Goal: Task Accomplishment & Management: Manage account settings

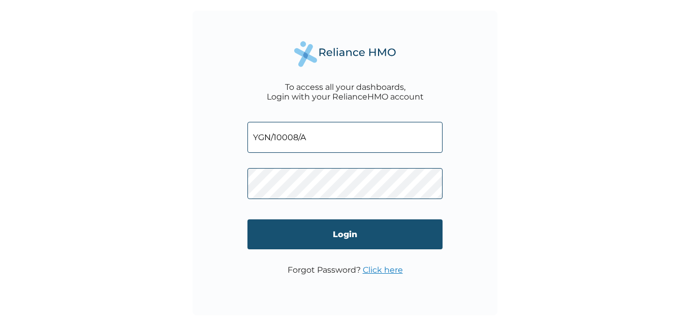
click at [368, 235] on input "Login" at bounding box center [344, 235] width 195 height 30
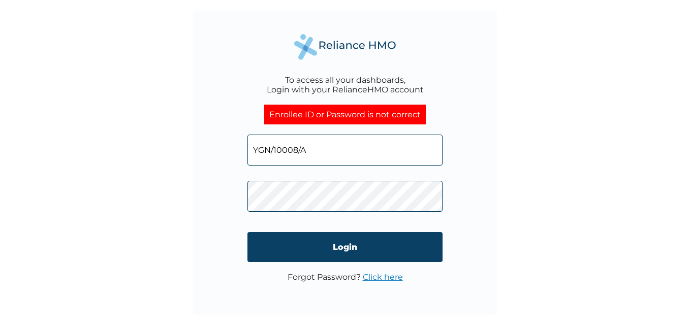
click at [231, 189] on div "To access all your dashboards, Login with your RelianceHMO account Enrollee ID …" at bounding box center [345, 163] width 305 height 305
click at [208, 196] on div "To access all your dashboards, Login with your RelianceHMO account Enrollee ID …" at bounding box center [345, 163] width 305 height 305
click at [444, 197] on div "To access all your dashboards, Login with your RelianceHMO account Enrollee ID …" at bounding box center [345, 163] width 305 height 305
click at [414, 158] on input "YGN/10008/A" at bounding box center [344, 150] width 195 height 31
click at [349, 150] on input "YGN/10008/A" at bounding box center [344, 150] width 195 height 31
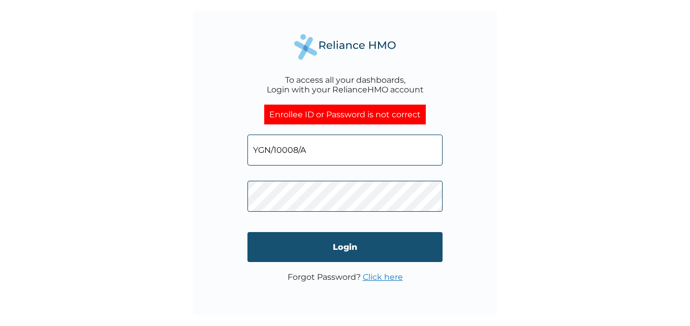
click at [392, 240] on input "Login" at bounding box center [344, 247] width 195 height 30
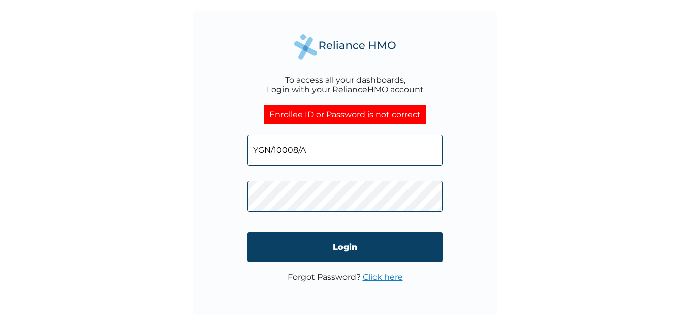
click at [178, 188] on div "To access all your dashboards, Login with your RelianceHMO account Enrollee ID …" at bounding box center [345, 163] width 690 height 326
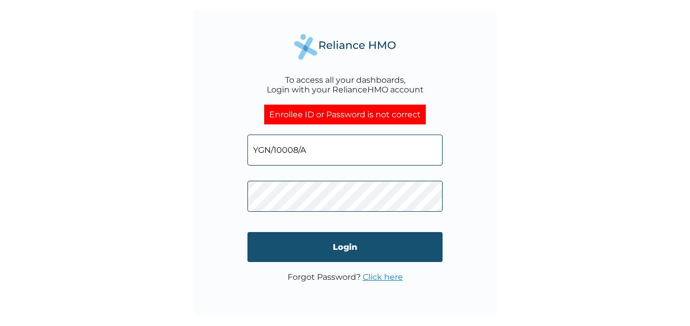
click at [333, 247] on input "Login" at bounding box center [344, 247] width 195 height 30
click at [386, 234] on input "Login" at bounding box center [344, 247] width 195 height 30
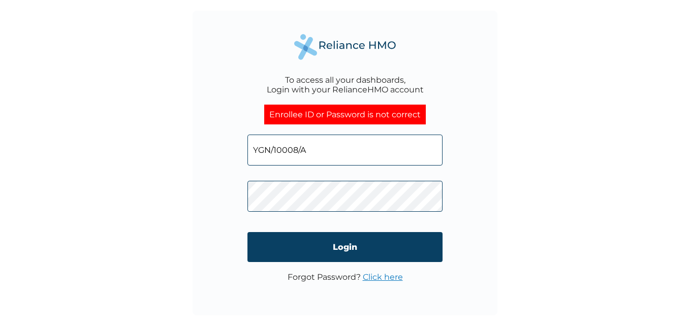
drag, startPoint x: 372, startPoint y: 274, endPoint x: 369, endPoint y: 279, distance: 5.9
click at [372, 274] on link "Click here" at bounding box center [383, 277] width 40 height 10
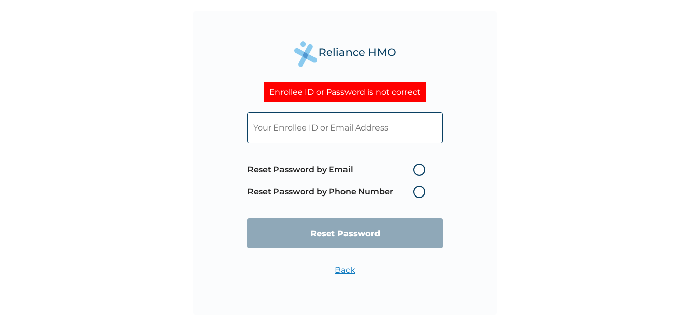
click at [422, 168] on label "Reset Password by Email" at bounding box center [338, 170] width 183 height 12
click at [415, 168] on input "Reset Password by Email" at bounding box center [407, 170] width 16 height 16
radio input "true"
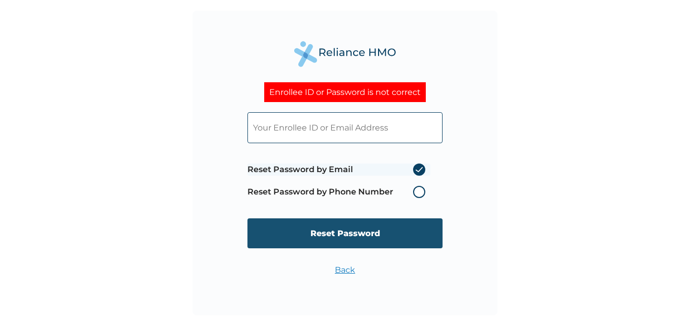
click at [349, 240] on input "Reset Password" at bounding box center [344, 234] width 195 height 30
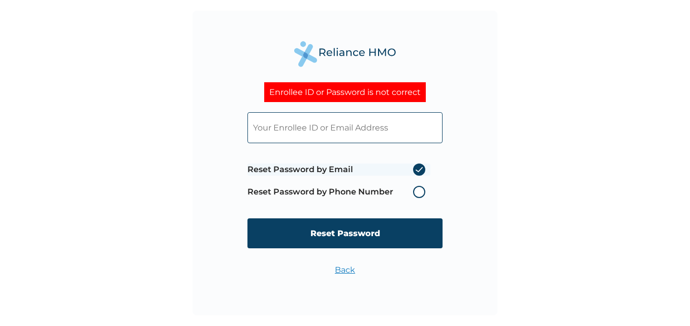
click at [412, 124] on input "text" at bounding box center [344, 127] width 195 height 31
type input "[PERSON_NAME][EMAIL_ADDRESS][DOMAIN_NAME]"
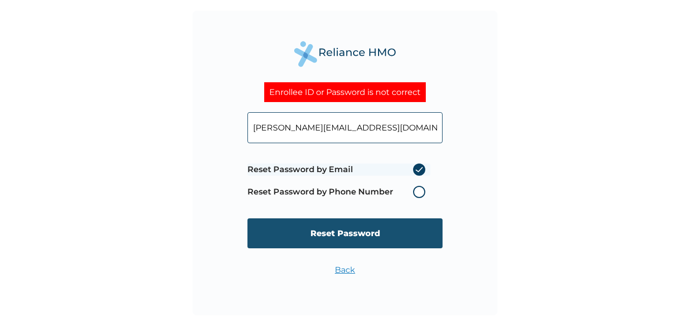
click at [360, 234] on input "Reset Password" at bounding box center [344, 234] width 195 height 30
